Goal: Task Accomplishment & Management: Manage account settings

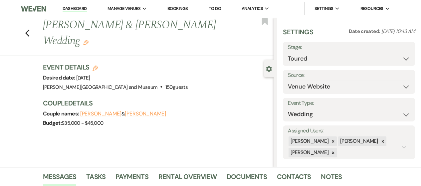
click at [80, 8] on link "Dashboard" at bounding box center [75, 9] width 24 height 6
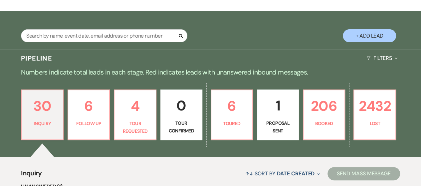
scroll to position [200, 0]
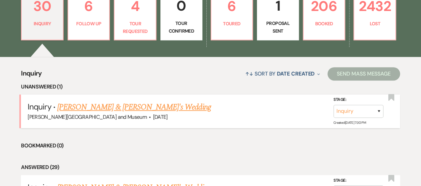
click at [117, 105] on link "[PERSON_NAME] & [PERSON_NAME]'s Wedding" at bounding box center [134, 107] width 154 height 12
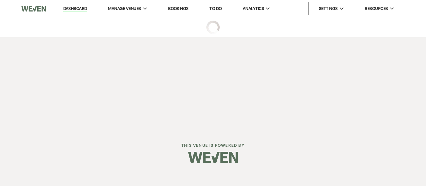
select select "5"
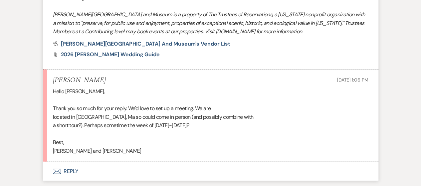
scroll to position [752, 0]
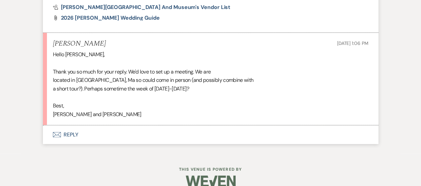
click at [66, 140] on button "Envelope Reply" at bounding box center [210, 134] width 335 height 19
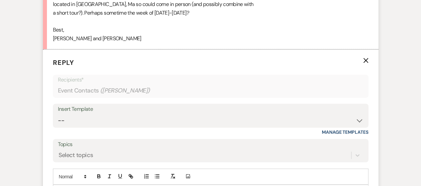
scroll to position [928, 0]
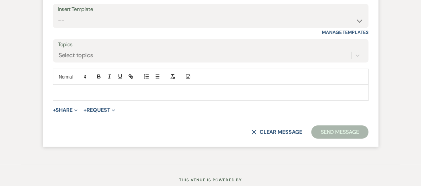
click at [81, 97] on p at bounding box center [210, 92] width 305 height 7
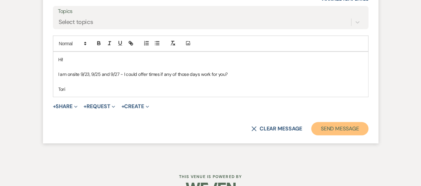
click at [337, 135] on button "Send Message" at bounding box center [339, 128] width 57 height 13
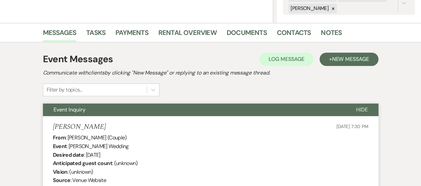
scroll to position [0, 0]
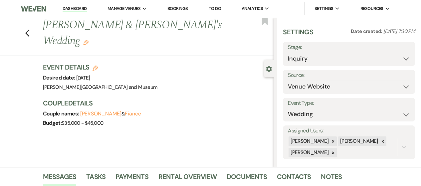
click at [72, 8] on link "Dashboard" at bounding box center [75, 9] width 24 height 6
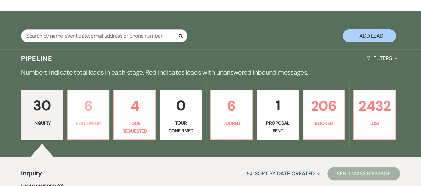
click at [92, 107] on p "6" at bounding box center [88, 106] width 33 height 22
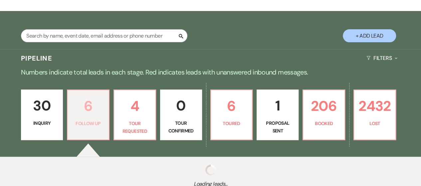
select select "9"
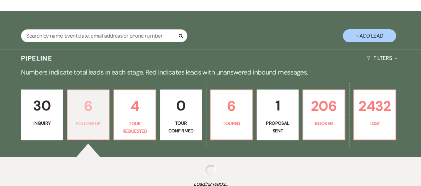
select select "9"
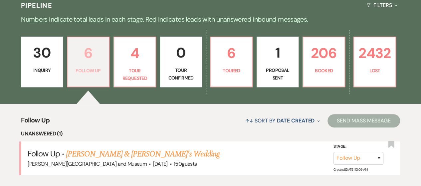
scroll to position [200, 0]
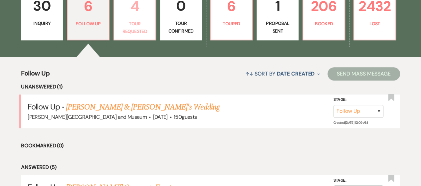
click at [140, 22] on p "Tour Requested" at bounding box center [134, 27] width 33 height 15
select select "2"
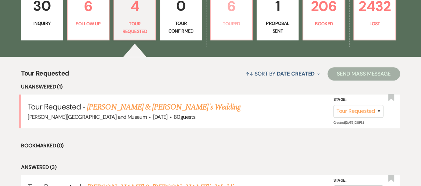
click at [228, 29] on link "6 Toured" at bounding box center [231, 15] width 43 height 51
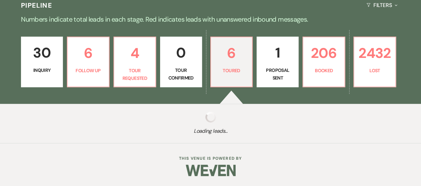
scroll to position [200, 0]
select select "5"
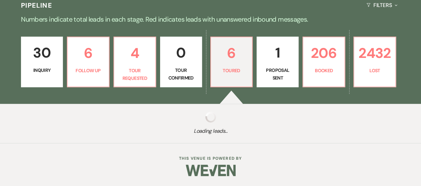
select select "5"
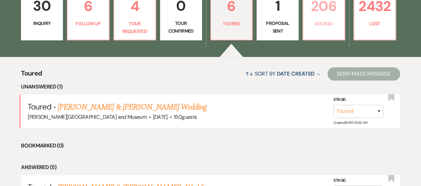
click at [327, 27] on link "206 Booked" at bounding box center [324, 15] width 43 height 51
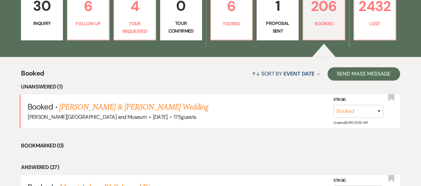
scroll to position [233, 0]
